Goal: Check status: Check status

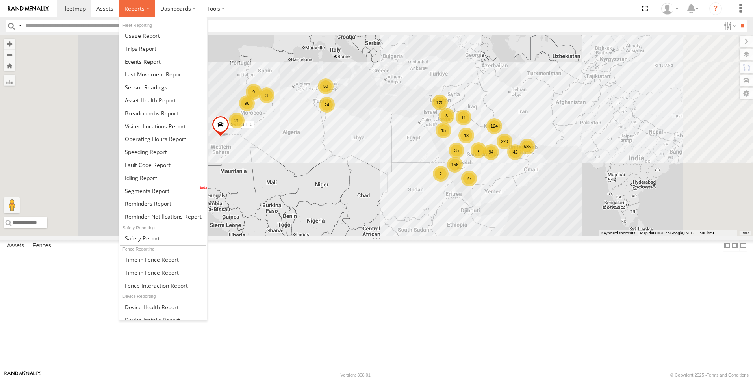
click at [139, 7] on span at bounding box center [134, 8] width 20 height 7
click at [132, 39] on link at bounding box center [163, 35] width 88 height 13
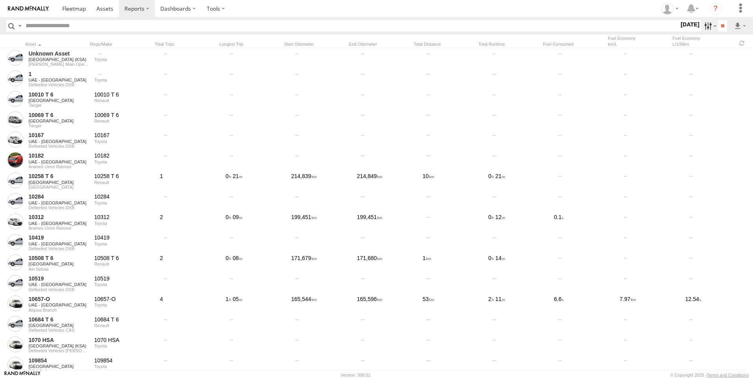
click at [701, 24] on label at bounding box center [709, 25] width 17 height 11
click at [0, 0] on label at bounding box center [0, 0] width 0 height 0
click at [718, 28] on input "**" at bounding box center [722, 25] width 9 height 11
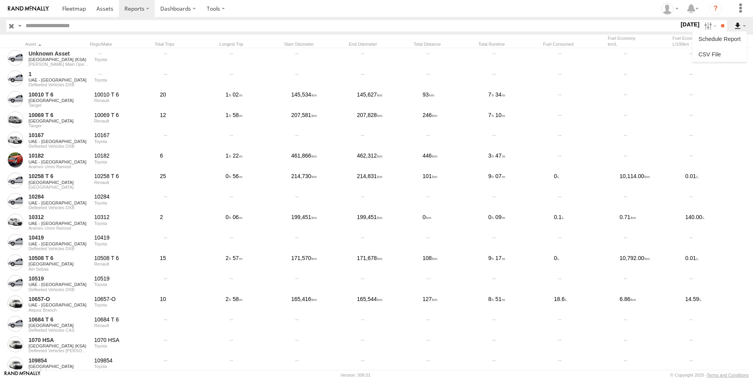
click at [745, 29] on label at bounding box center [739, 25] width 13 height 11
click at [729, 52] on link at bounding box center [719, 54] width 48 height 12
click at [104, 9] on span at bounding box center [104, 8] width 17 height 7
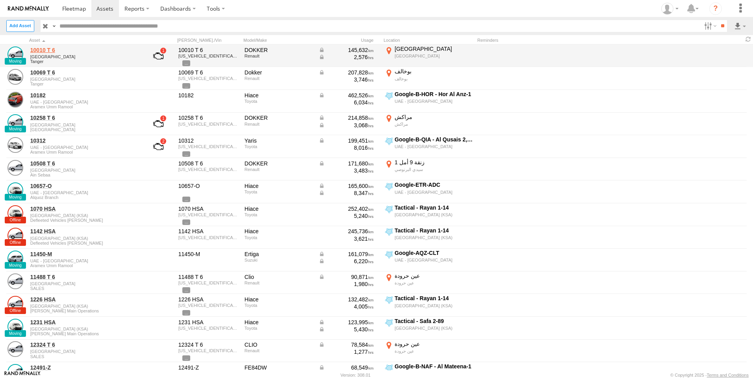
click at [45, 50] on link "10010 T 6" at bounding box center [84, 49] width 108 height 7
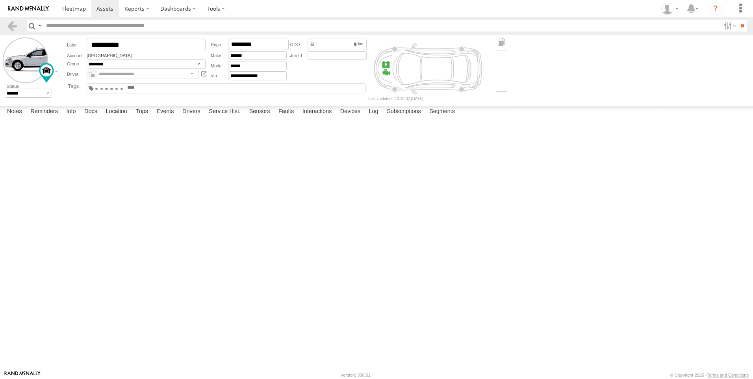
click at [21, 7] on img at bounding box center [28, 9] width 41 height 6
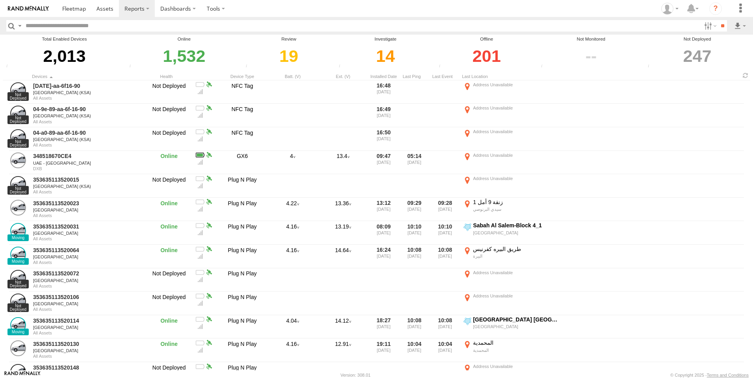
click at [688, 61] on div "247" at bounding box center [697, 56] width 104 height 27
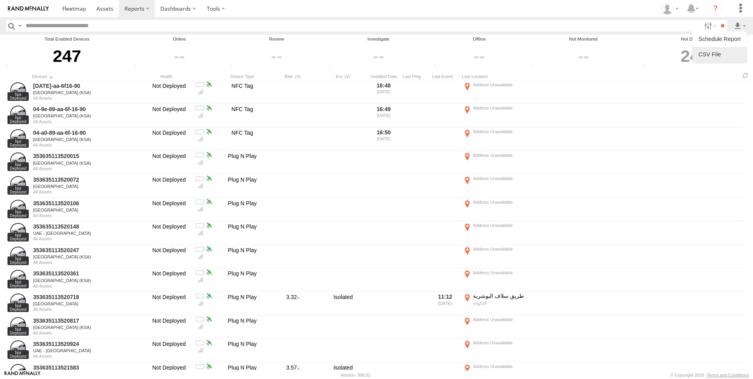
click at [721, 55] on link at bounding box center [719, 54] width 48 height 12
click at [68, 54] on div "247" at bounding box center [67, 56] width 126 height 27
click at [701, 55] on div "247" at bounding box center [694, 56] width 109 height 27
click at [0, 0] on span "Not Deployed" at bounding box center [0, 0] width 0 height 0
click at [718, 26] on input "**" at bounding box center [722, 25] width 9 height 11
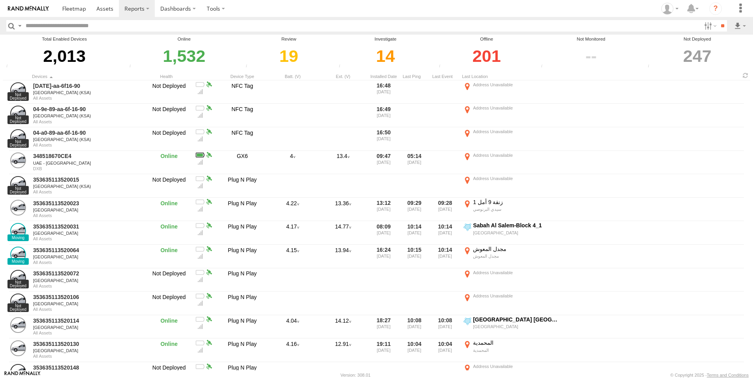
click at [486, 55] on div "201" at bounding box center [487, 56] width 100 height 27
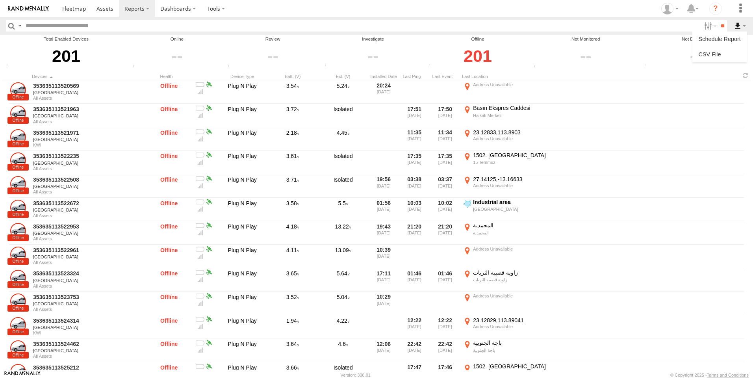
click at [741, 26] on label at bounding box center [739, 25] width 13 height 11
click at [728, 50] on link at bounding box center [719, 54] width 48 height 12
click at [704, 22] on label at bounding box center [709, 25] width 17 height 11
click at [0, 0] on label at bounding box center [0, 0] width 0 height 0
click at [0, 0] on span "[GEOGRAPHIC_DATA]" at bounding box center [0, 0] width 0 height 0
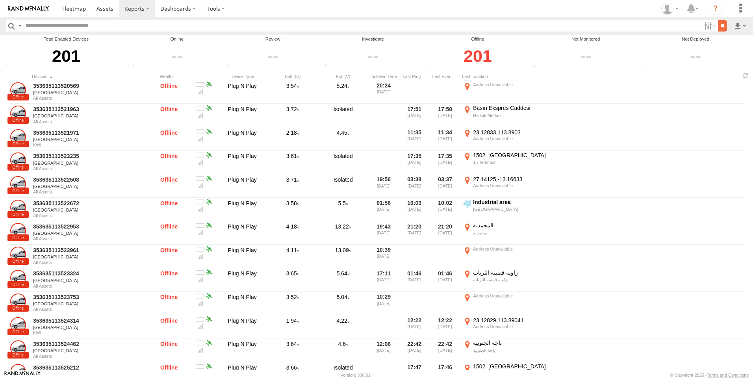
click at [723, 24] on input "**" at bounding box center [722, 25] width 9 height 11
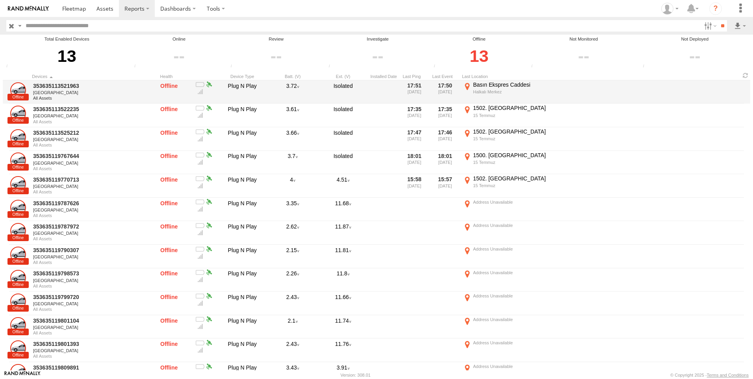
click at [15, 88] on link at bounding box center [18, 90] width 16 height 16
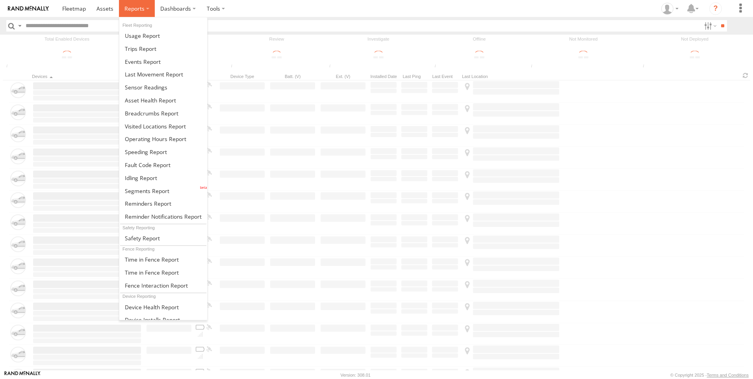
click at [136, 9] on span at bounding box center [134, 8] width 20 height 7
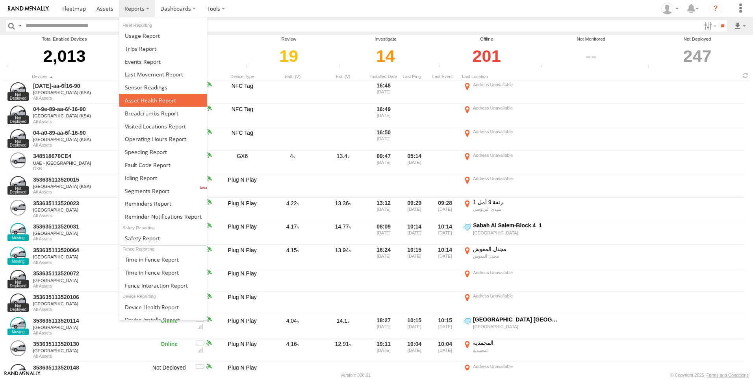
click at [169, 98] on span at bounding box center [150, 99] width 51 height 7
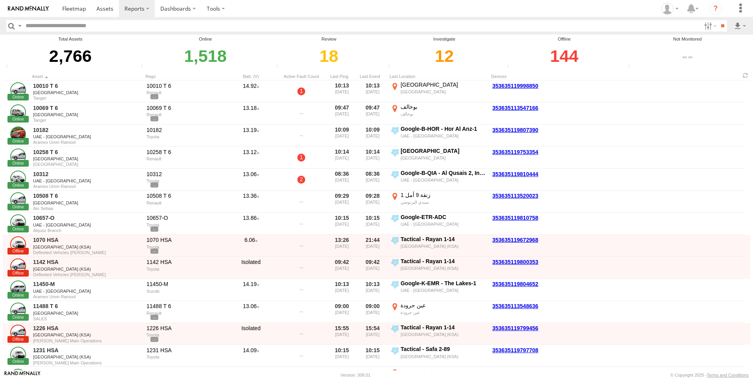
click at [560, 53] on div "144" at bounding box center [564, 56] width 119 height 27
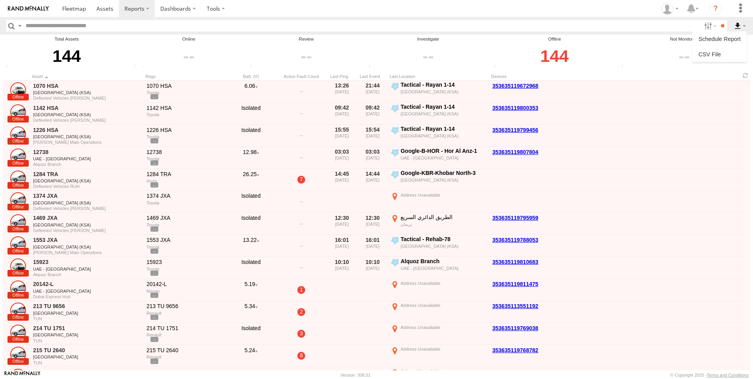
click at [738, 23] on label at bounding box center [739, 25] width 13 height 11
click at [714, 56] on link at bounding box center [719, 54] width 48 height 12
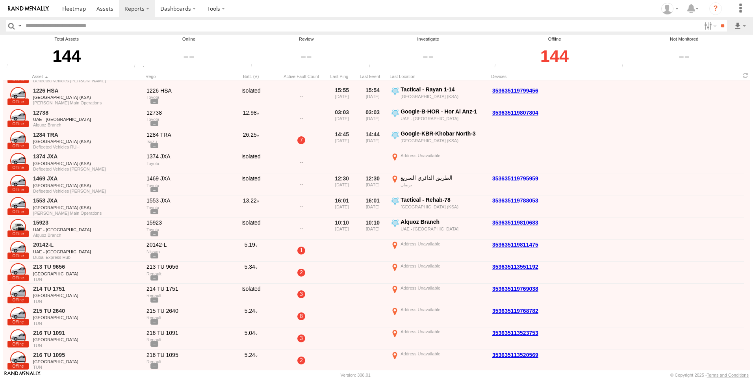
scroll to position [39, 0]
click at [28, 6] on img at bounding box center [28, 9] width 41 height 6
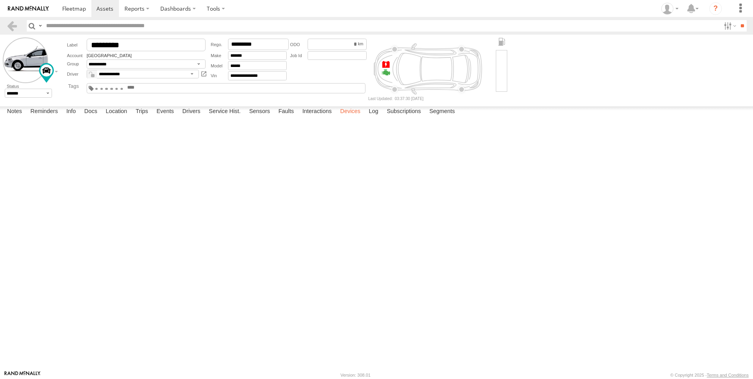
click at [344, 117] on label "Devices" at bounding box center [350, 111] width 28 height 11
click at [0, 0] on div "Active Devices 353635113522508 Morocco Offline Plug N Play 4.50 16:23 09/05/202…" at bounding box center [0, 0] width 0 height 0
click at [20, 8] on img at bounding box center [28, 9] width 41 height 6
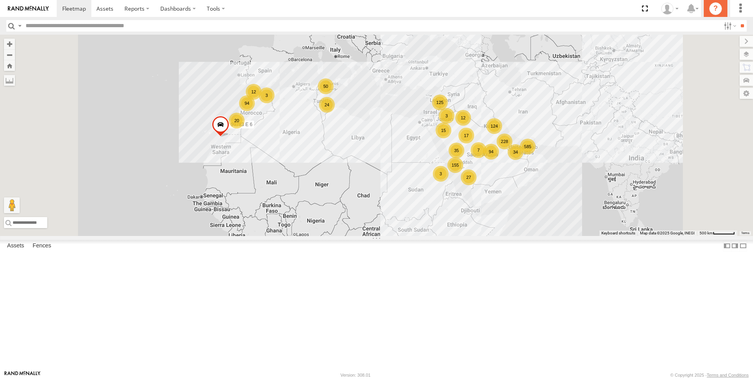
click at [714, 8] on icon "?" at bounding box center [715, 8] width 13 height 13
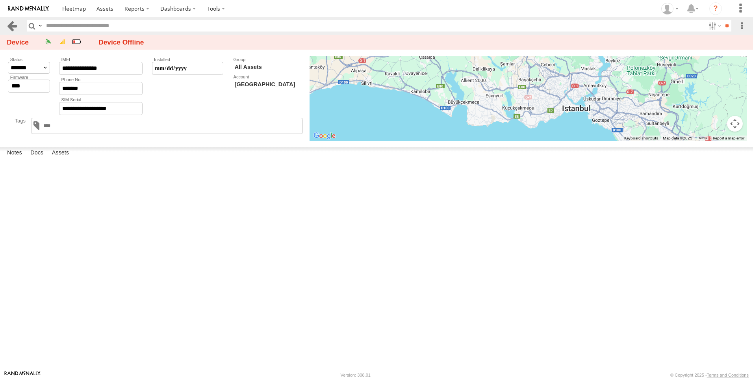
click at [13, 28] on link at bounding box center [11, 25] width 11 height 11
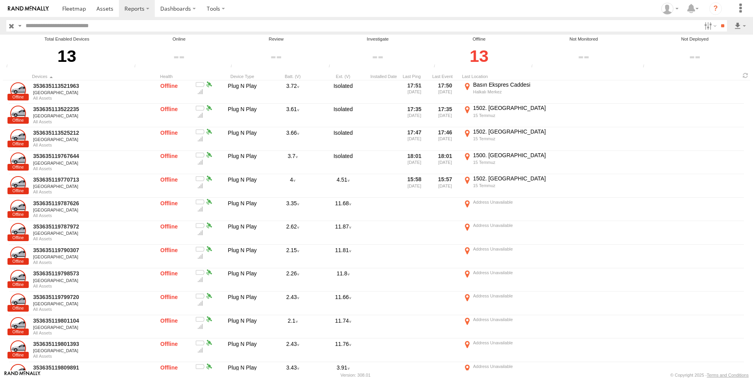
click at [0, 0] on span "[GEOGRAPHIC_DATA]" at bounding box center [0, 0] width 0 height 0
click at [718, 25] on input "**" at bounding box center [722, 25] width 9 height 11
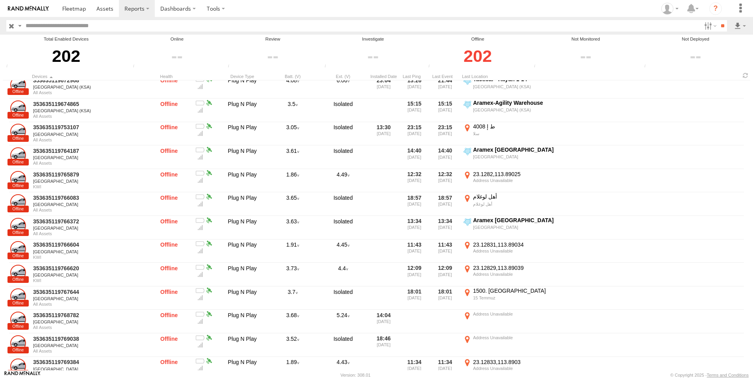
scroll to position [906, 0]
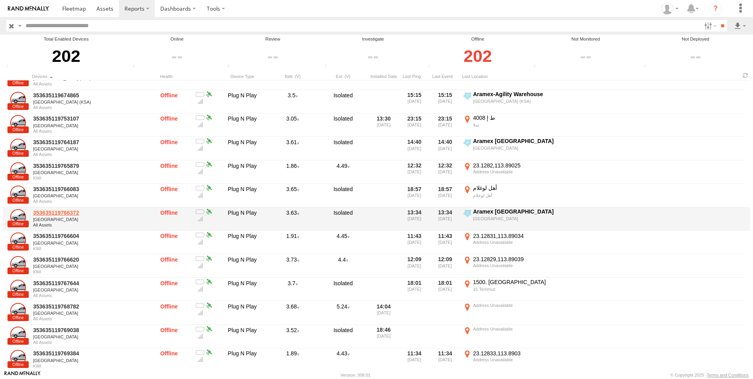
click at [66, 215] on link "353635119766372" at bounding box center [87, 212] width 108 height 7
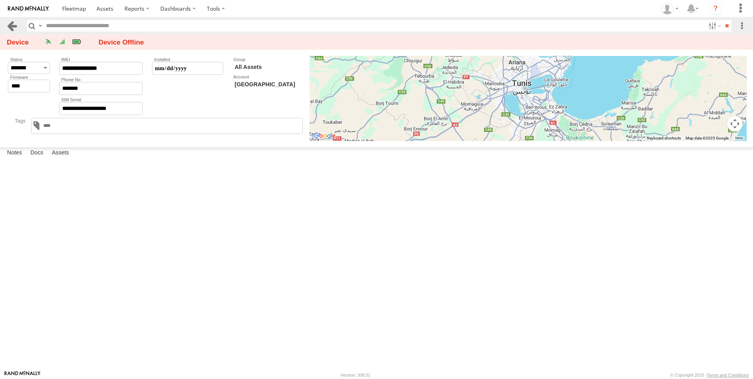
click at [10, 25] on link at bounding box center [11, 25] width 11 height 11
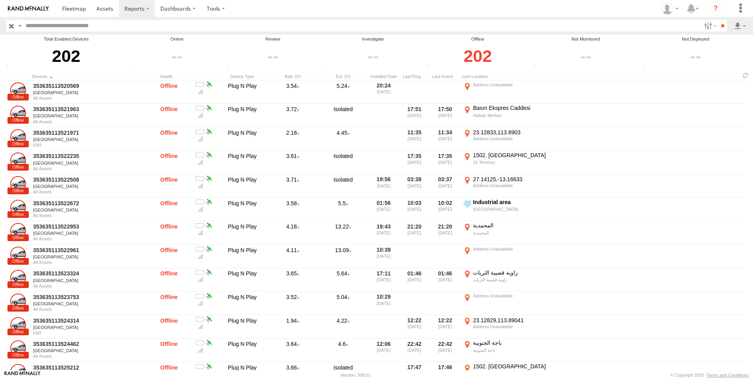
click at [67, 55] on div "202" at bounding box center [66, 56] width 124 height 27
click at [70, 62] on div "202" at bounding box center [66, 56] width 124 height 27
click at [471, 58] on div "202" at bounding box center [478, 56] width 104 height 27
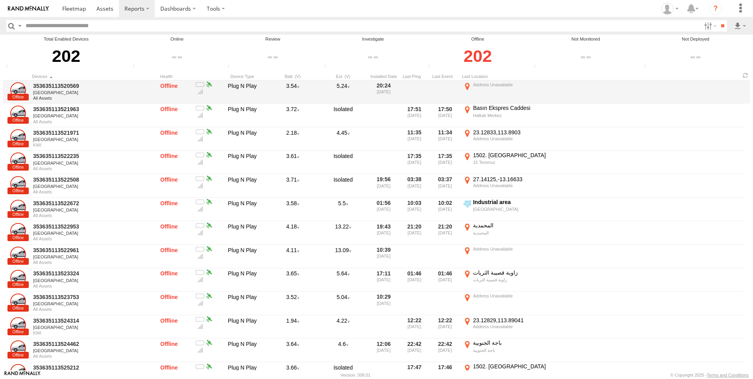
scroll to position [39, 0]
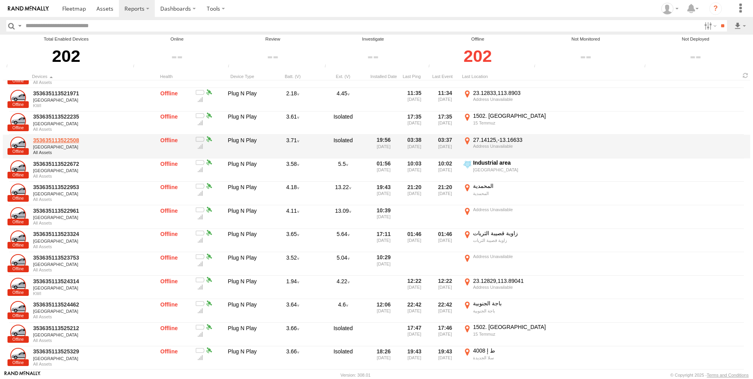
click at [62, 141] on link "353635113522508" at bounding box center [87, 140] width 108 height 7
